Goal: Information Seeking & Learning: Learn about a topic

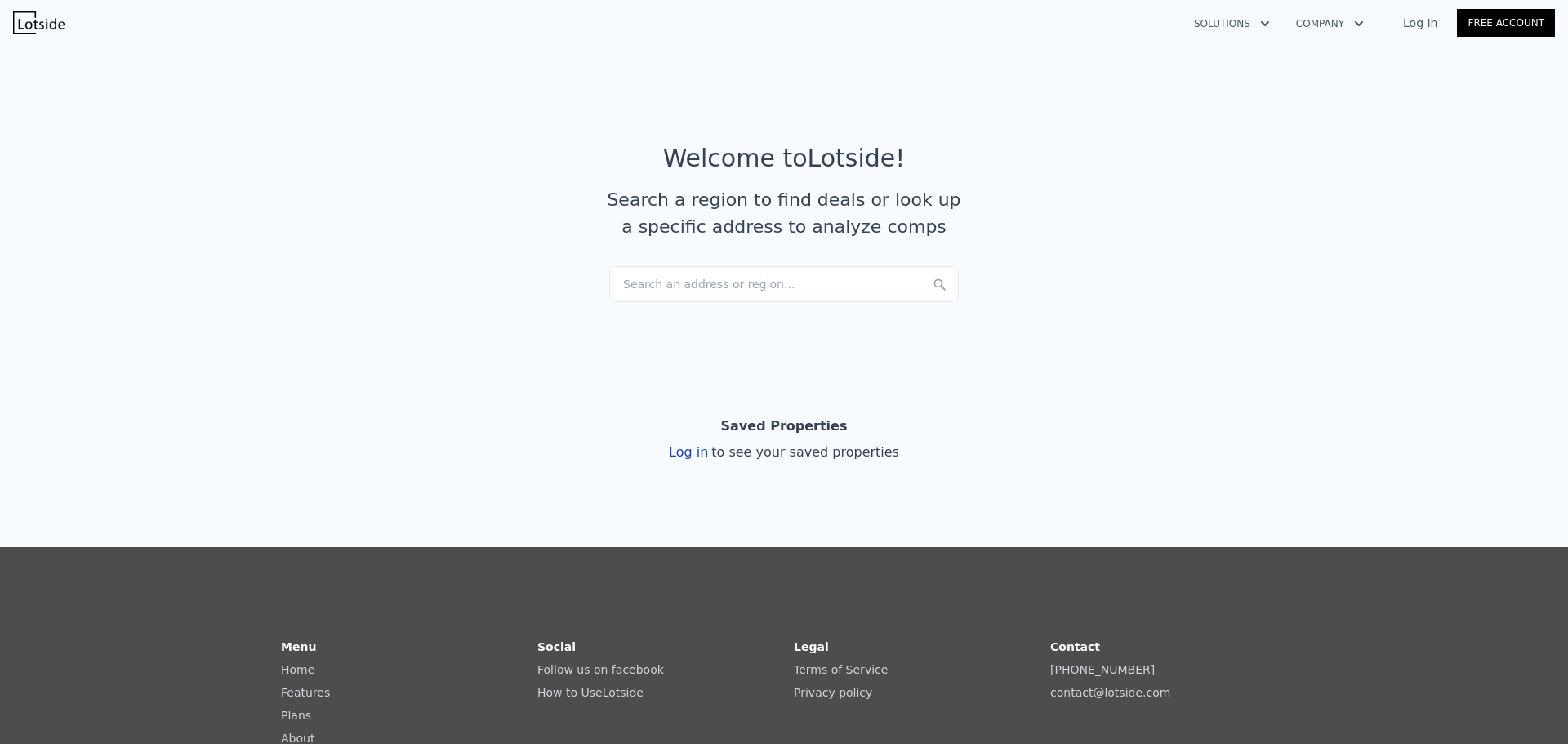
click at [754, 290] on div "Search an address or region..." at bounding box center [784, 284] width 350 height 36
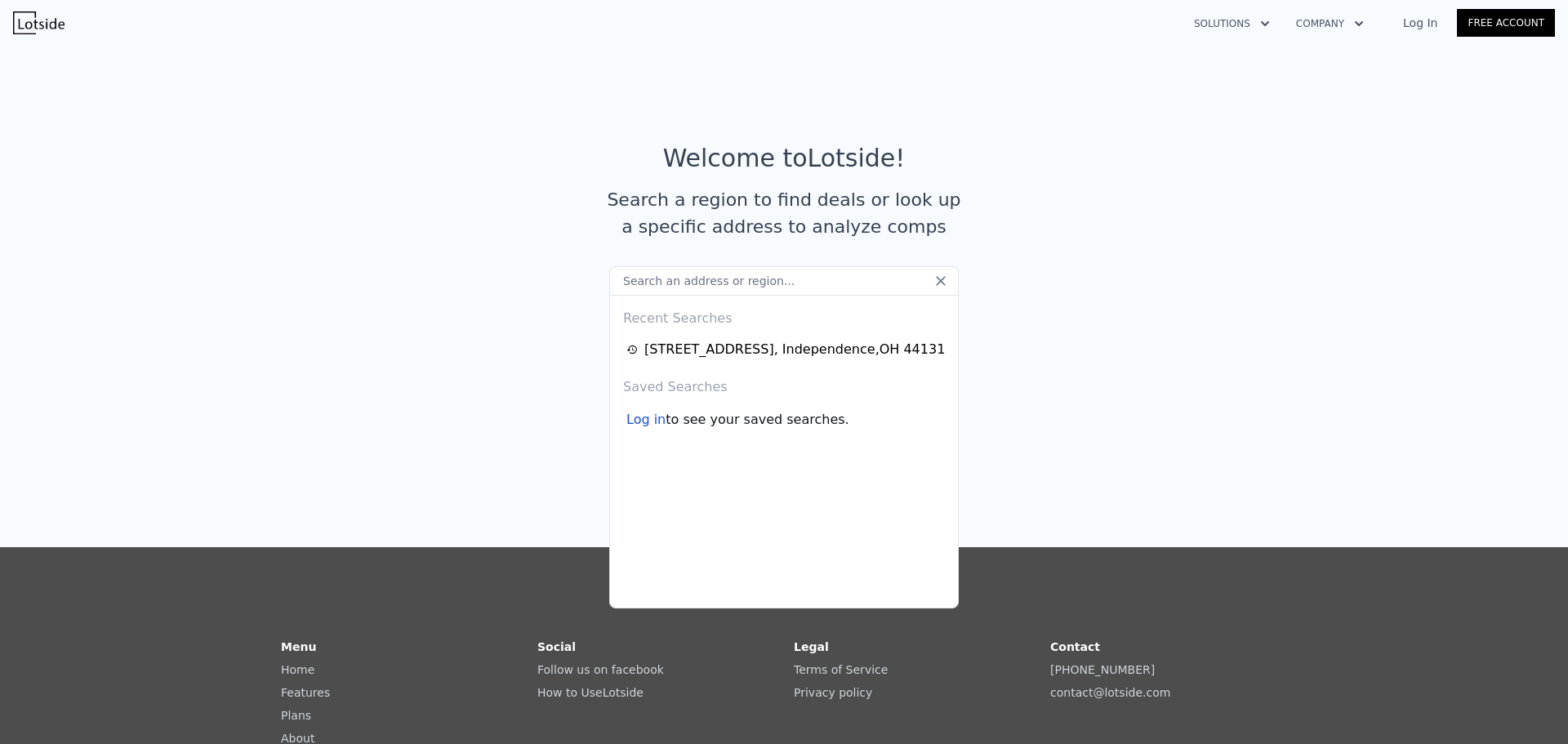
click at [738, 286] on input "text" at bounding box center [784, 281] width 350 height 29
paste input "[STREET_ADDRESS]"
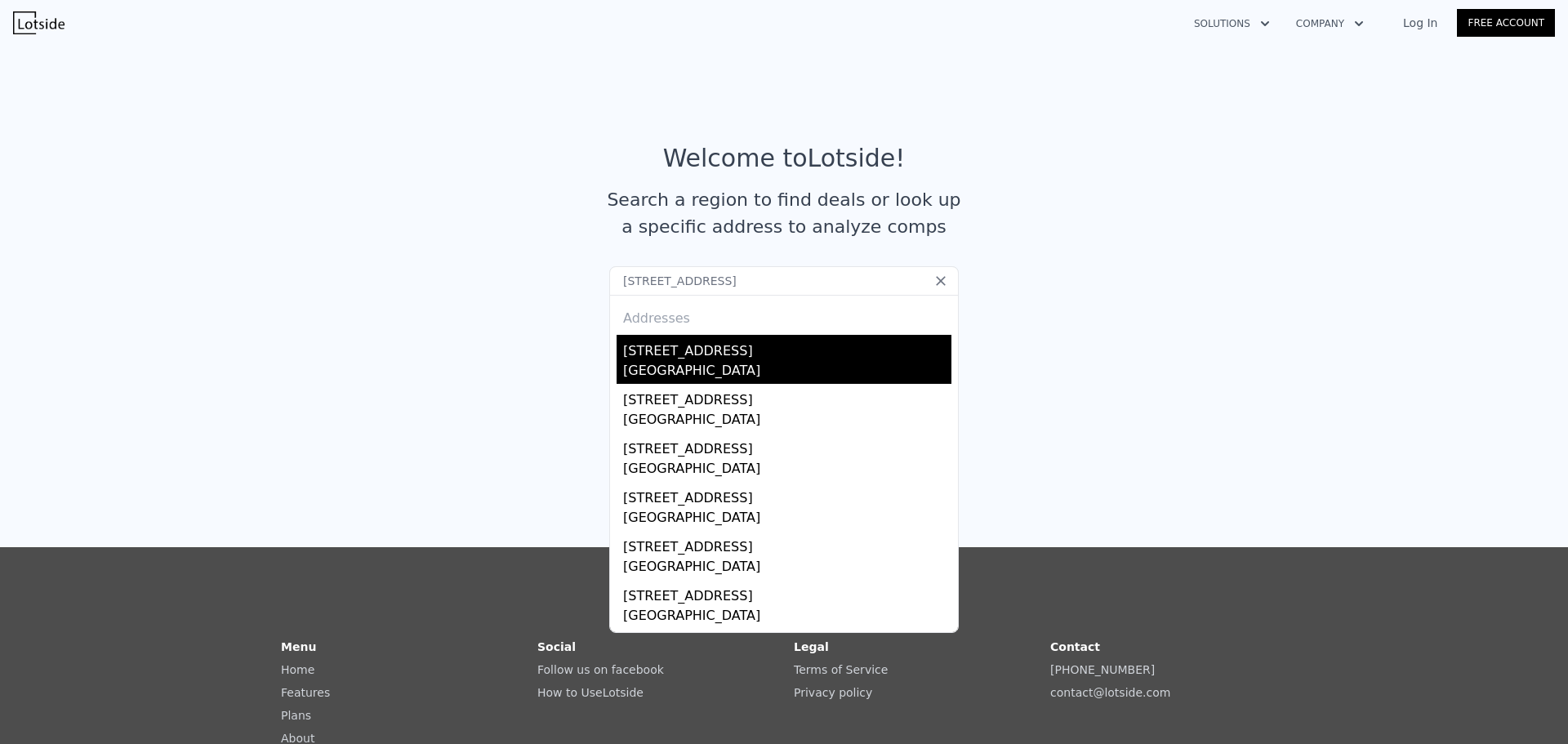
type input "[STREET_ADDRESS]"
click at [759, 358] on div "[STREET_ADDRESS]" at bounding box center [787, 348] width 328 height 26
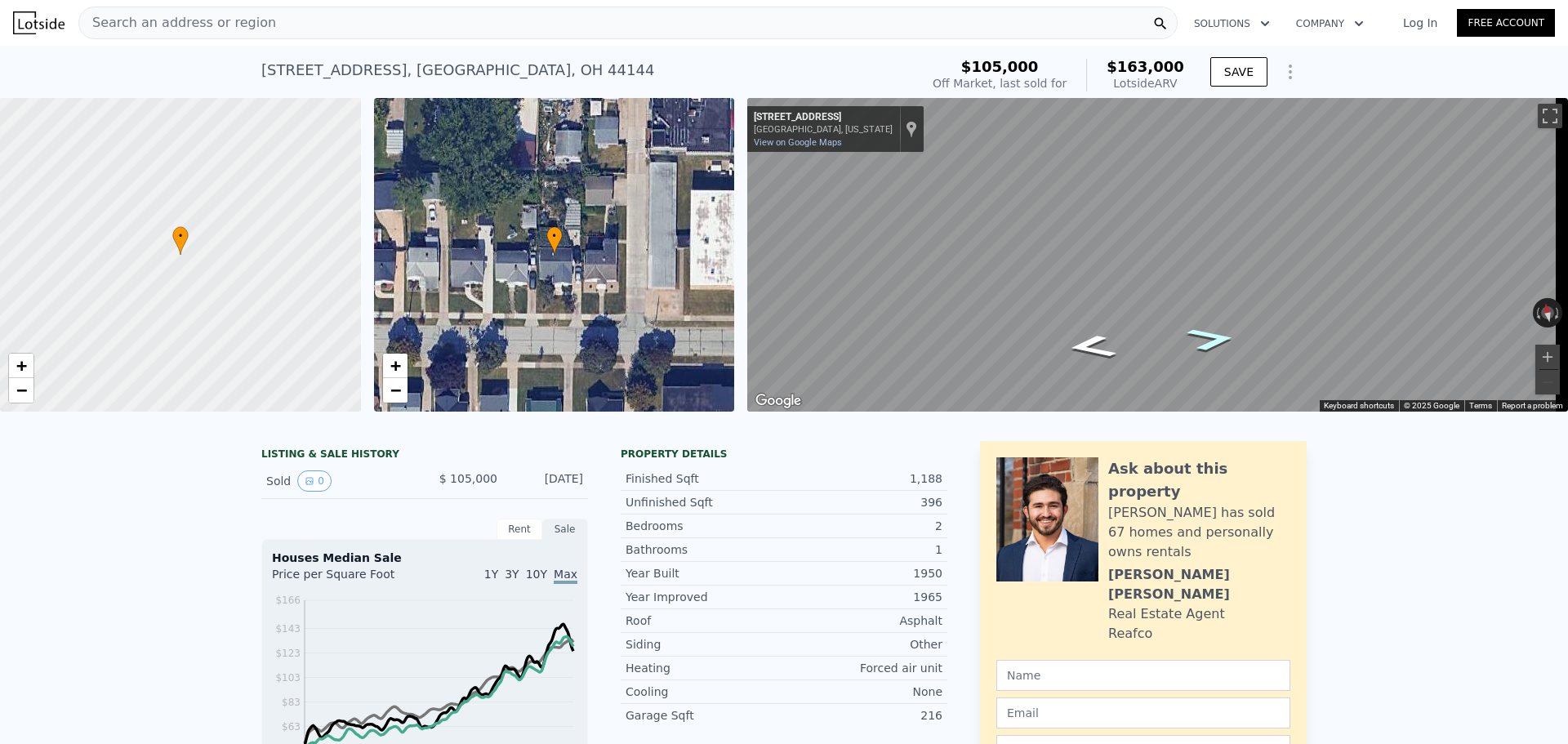
click at [1216, 340] on icon "Go East, Southfield Ave" at bounding box center [1212, 339] width 92 height 35
click at [1087, 344] on icon "Go West, Southfield Ave" at bounding box center [1092, 347] width 92 height 35
click at [1071, 349] on icon "Go West, Southfield Ave" at bounding box center [1092, 347] width 92 height 35
click at [1210, 342] on icon "Go East, Southfield Ave" at bounding box center [1212, 339] width 92 height 35
